Goal: Task Accomplishment & Management: Manage account settings

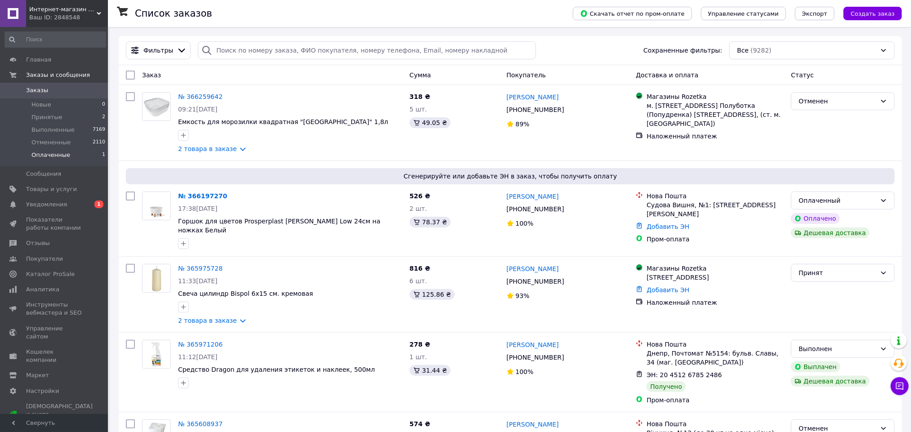
click at [99, 158] on li "Оплаченные 1" at bounding box center [55, 157] width 111 height 17
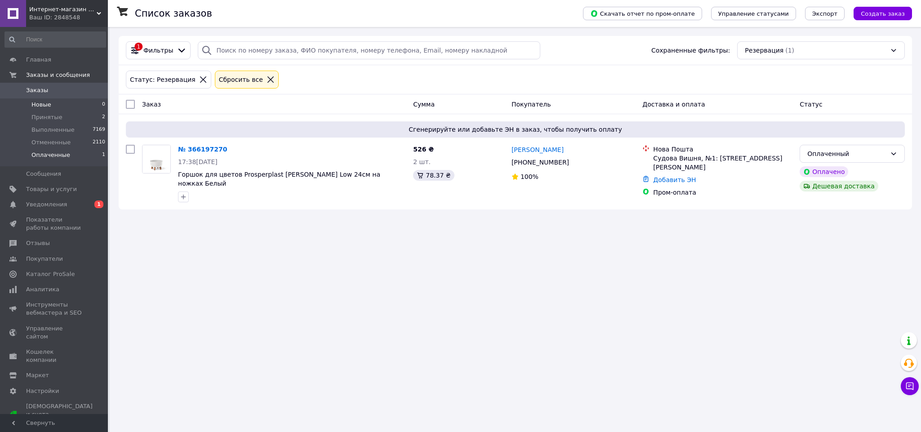
click at [71, 108] on li "Новые 0" at bounding box center [55, 104] width 111 height 13
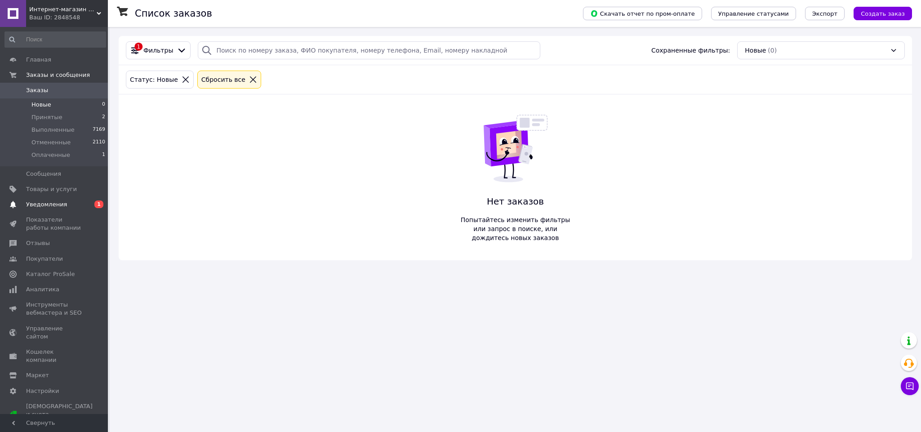
click at [66, 210] on link "Уведомления 0 1" at bounding box center [55, 204] width 111 height 15
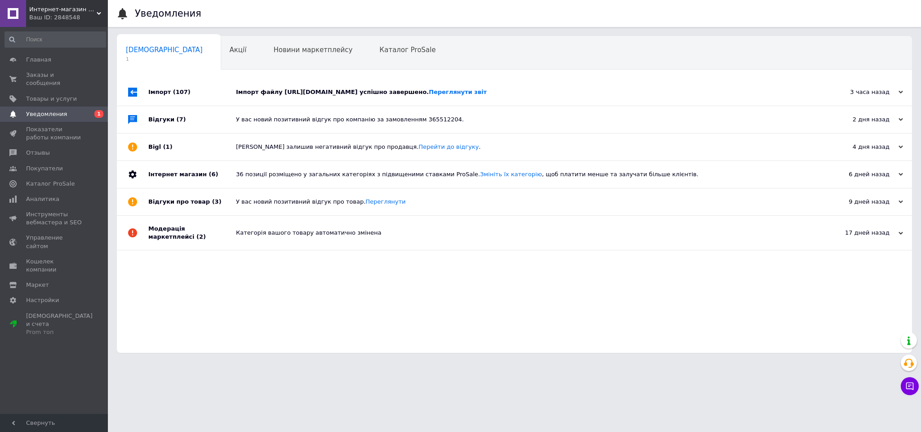
click at [272, 98] on div "Імпорт файлу https://glozis.com/GLOZIS.xml успішно завершено. Переглянути звіт" at bounding box center [524, 92] width 577 height 27
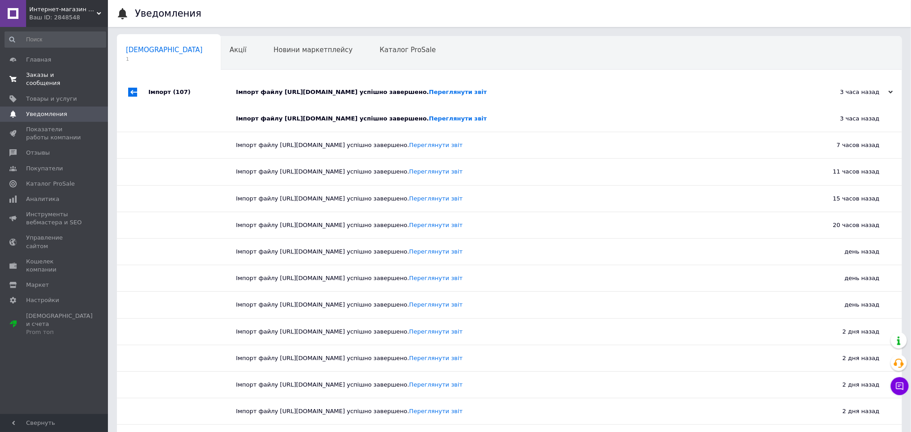
click at [43, 76] on span "Заказы и сообщения" at bounding box center [54, 79] width 57 height 16
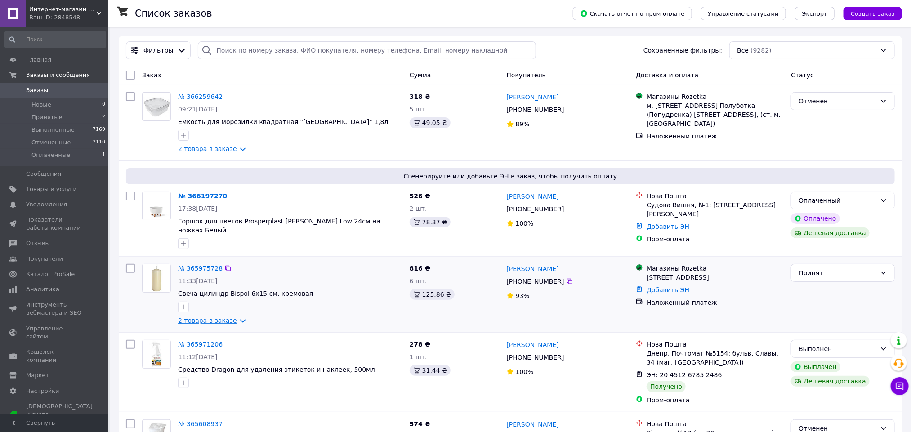
click at [196, 317] on link "2 товара в заказе" at bounding box center [207, 320] width 59 height 7
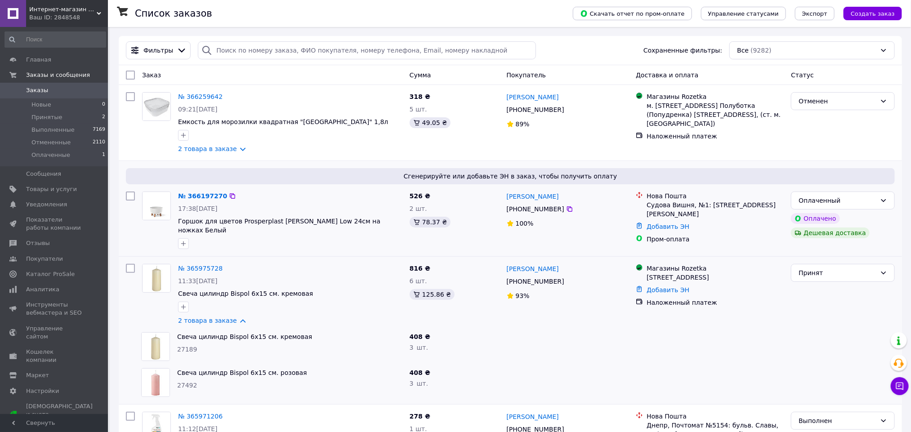
scroll to position [202, 0]
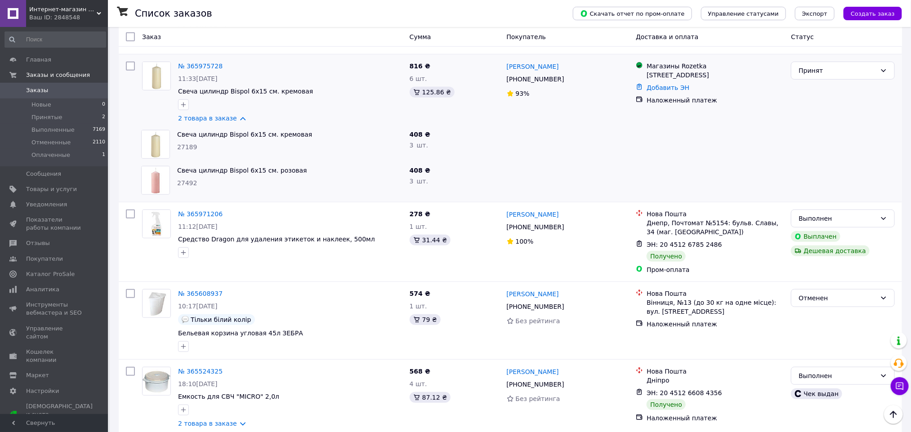
click at [185, 143] on span "27189" at bounding box center [187, 146] width 20 height 7
copy span "27189"
click at [189, 180] on div "27492" at bounding box center [289, 182] width 225 height 9
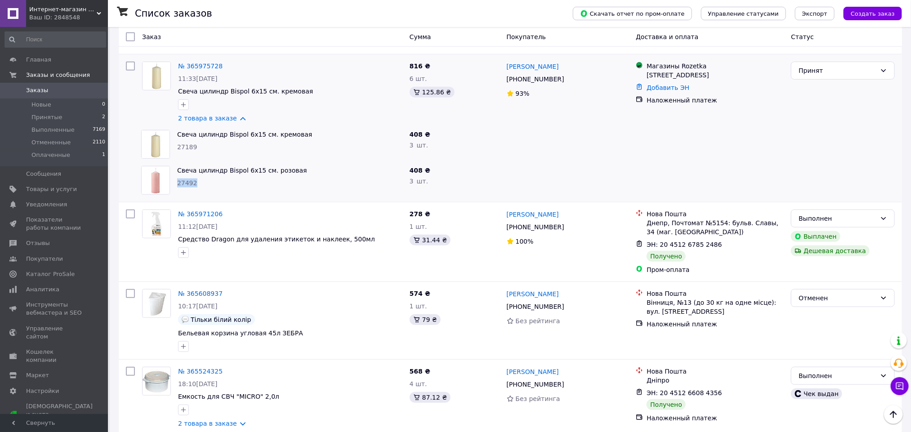
copy span "27492"
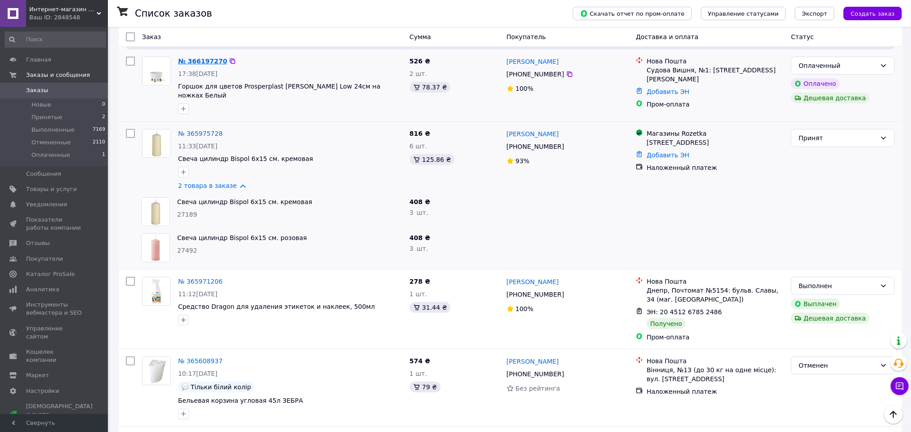
click at [204, 61] on link "№ 366197270" at bounding box center [202, 61] width 49 height 7
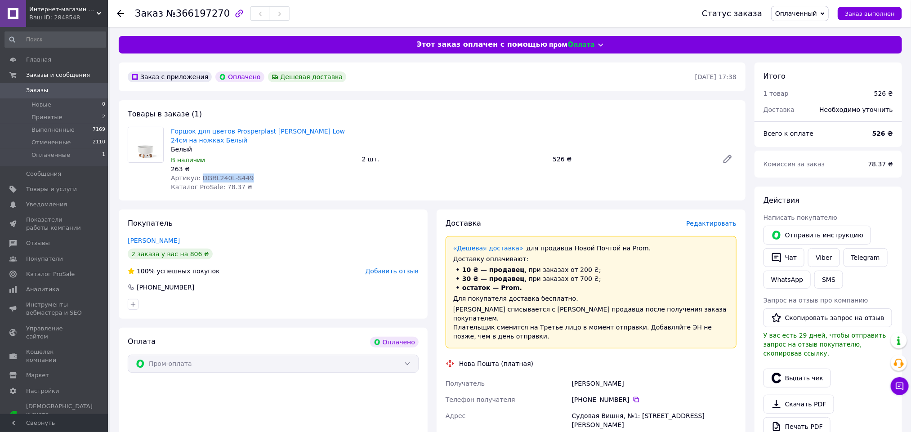
drag, startPoint x: 245, startPoint y: 176, endPoint x: 199, endPoint y: 177, distance: 45.9
click at [199, 177] on div "Артикул: DGRL240L-S449" at bounding box center [263, 178] width 184 height 9
copy span "DGRL240L-S449"
